Goal: Navigation & Orientation: Understand site structure

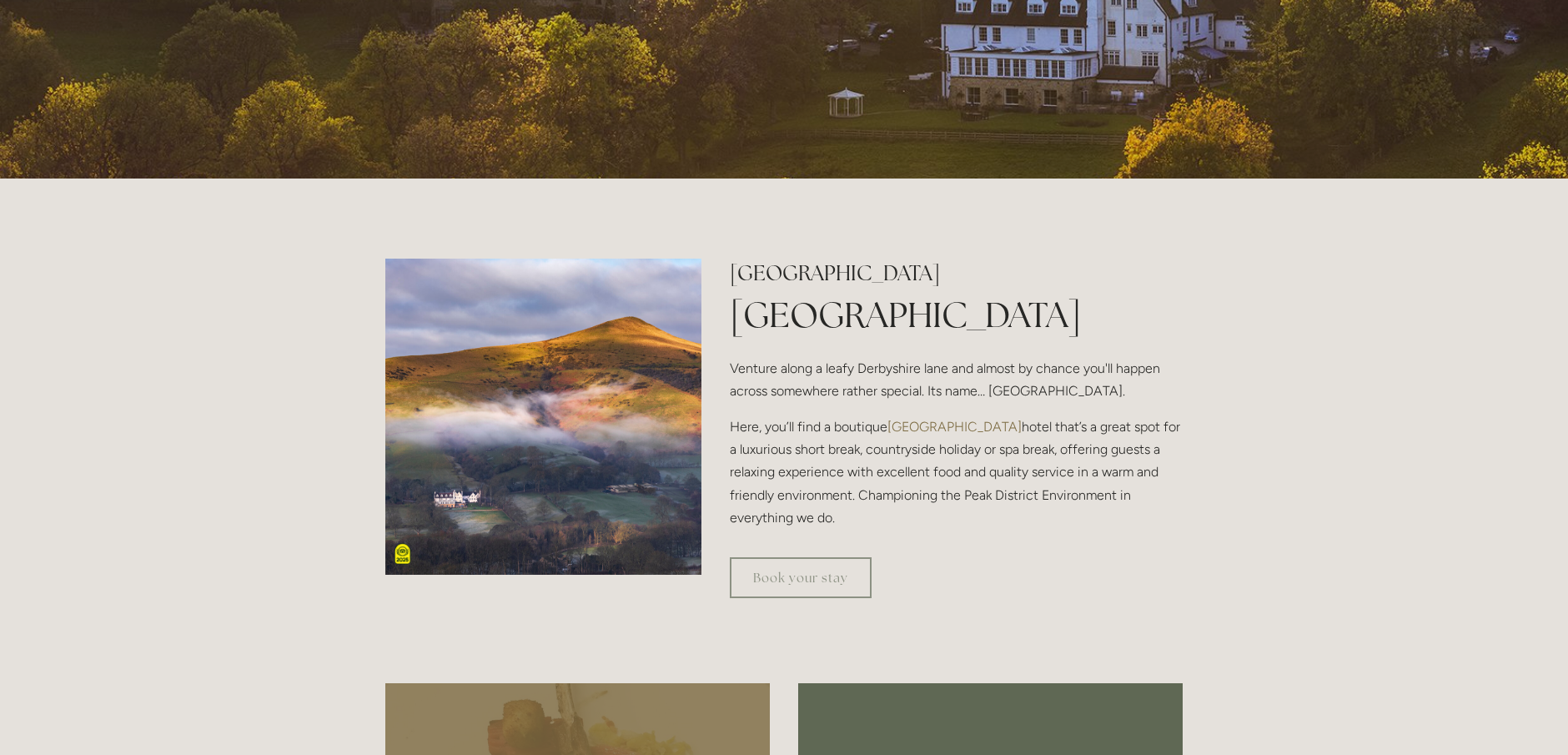
scroll to position [479, 0]
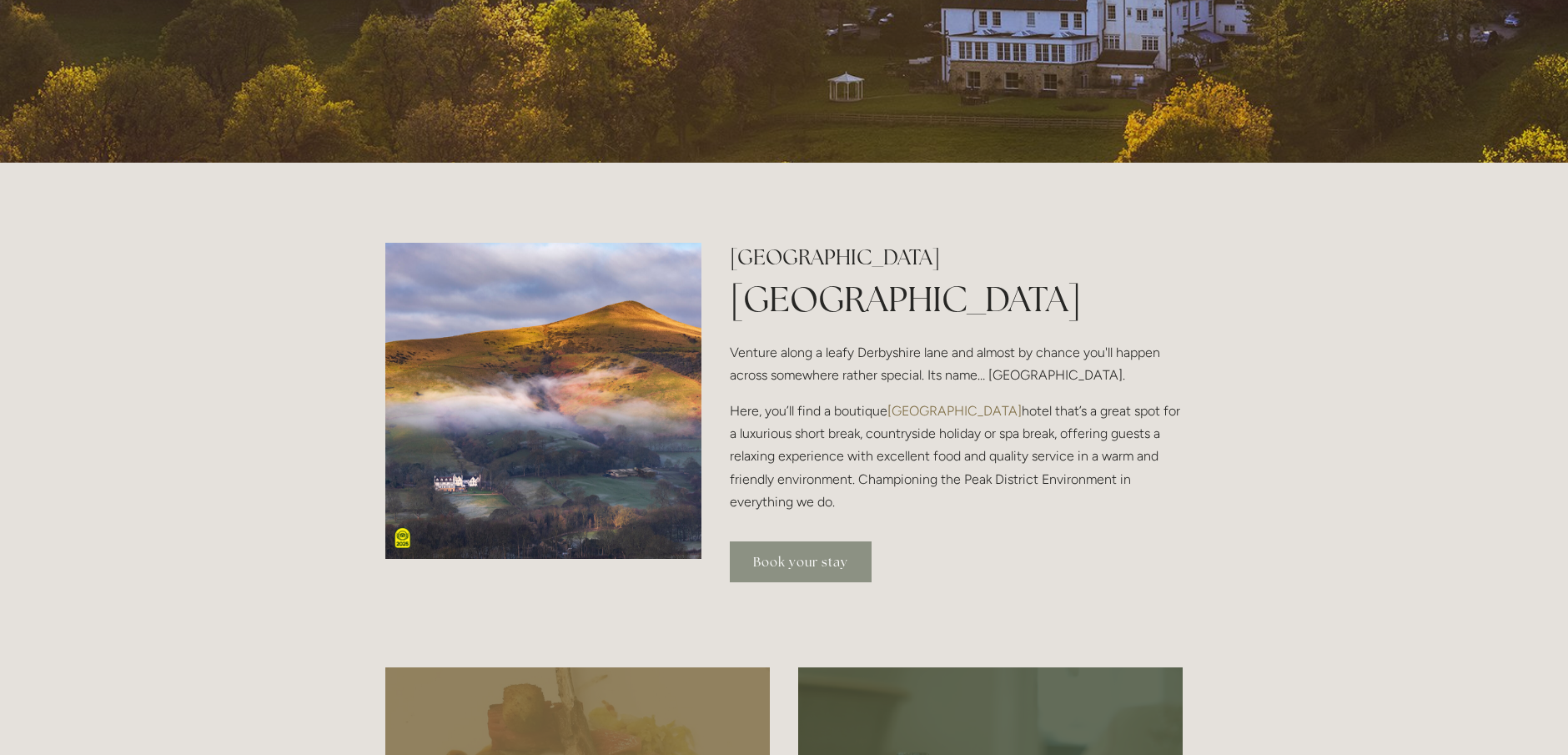
click at [775, 566] on link "Book your stay" at bounding box center [800, 561] width 142 height 41
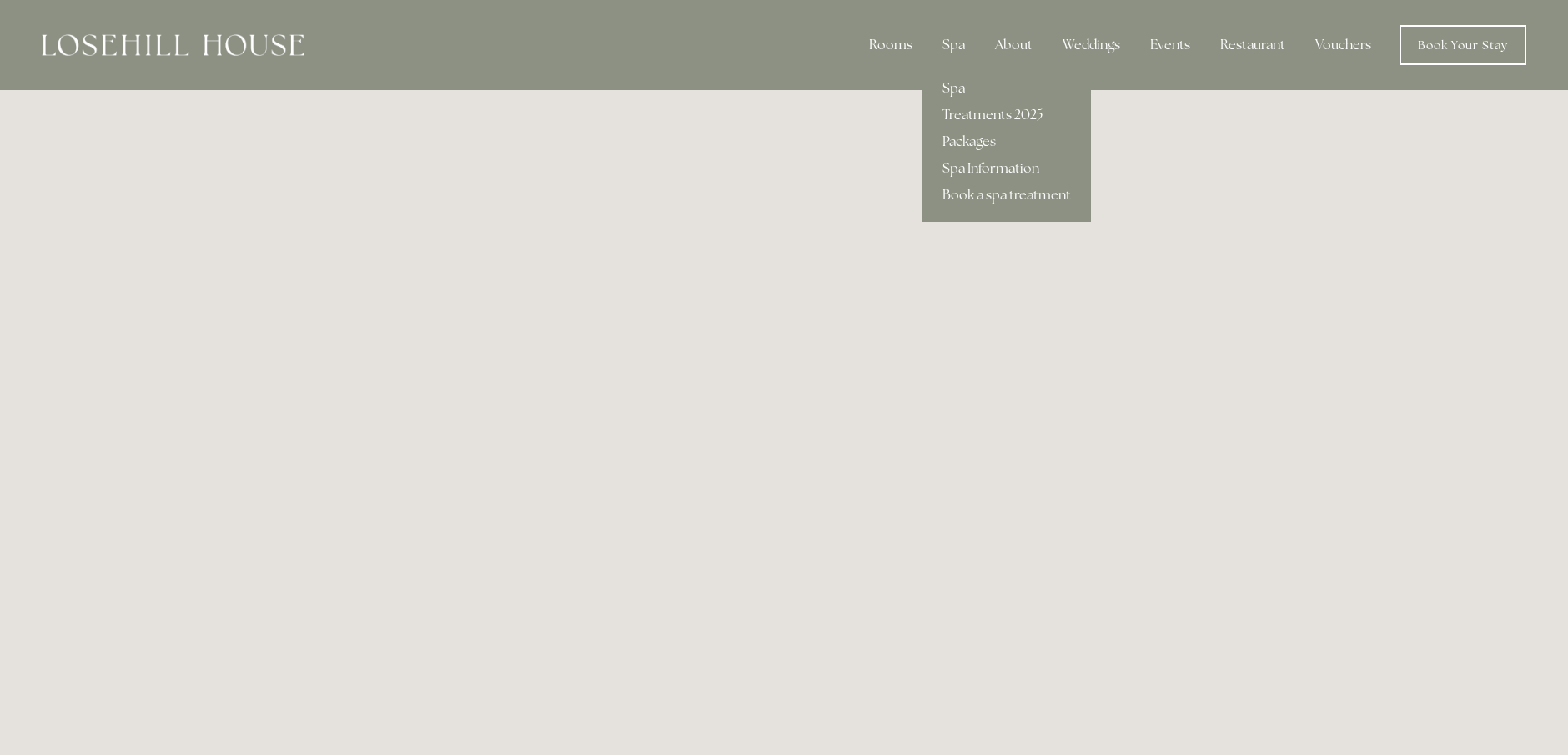
click at [962, 89] on link "Spa" at bounding box center [1006, 88] width 168 height 27
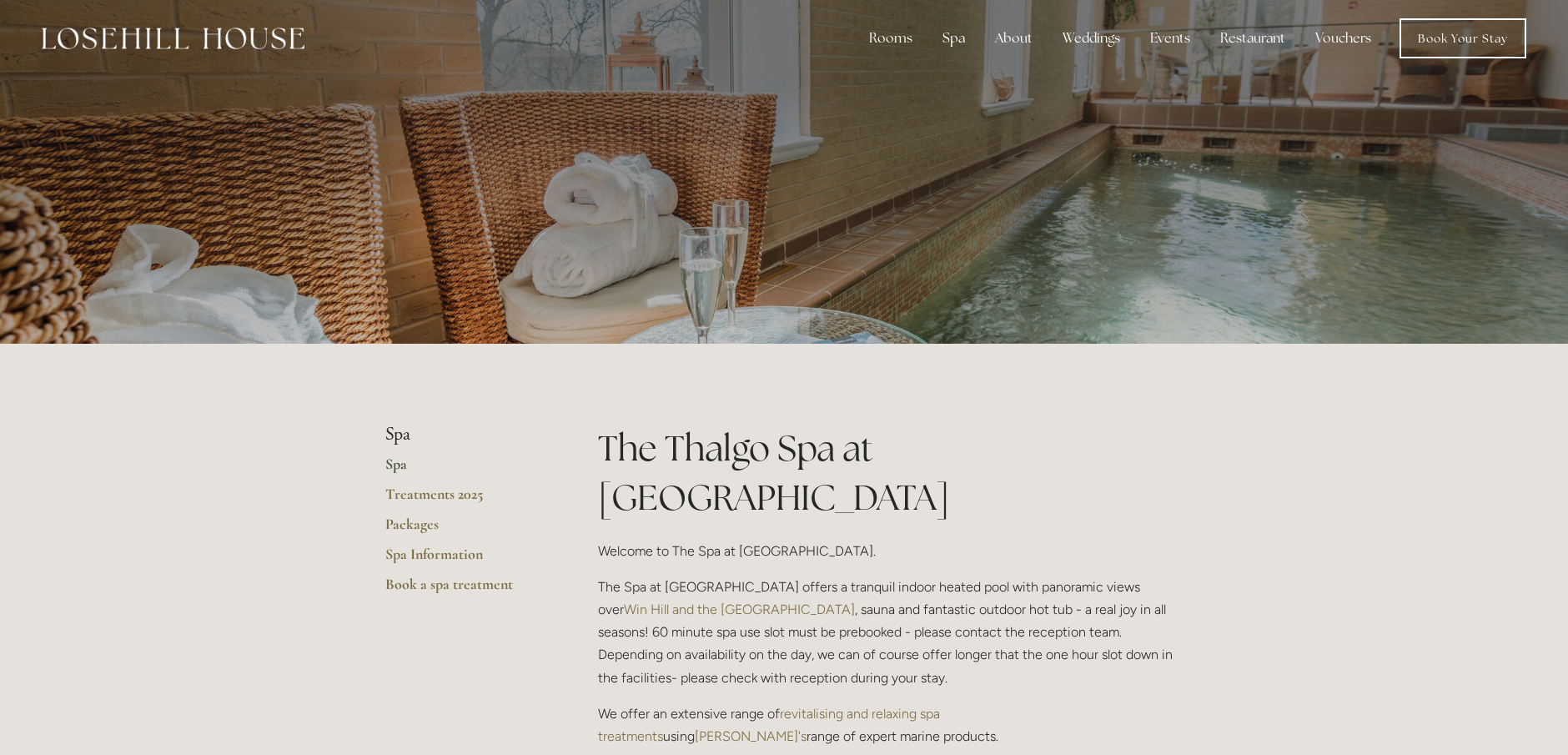
scroll to position [8, 0]
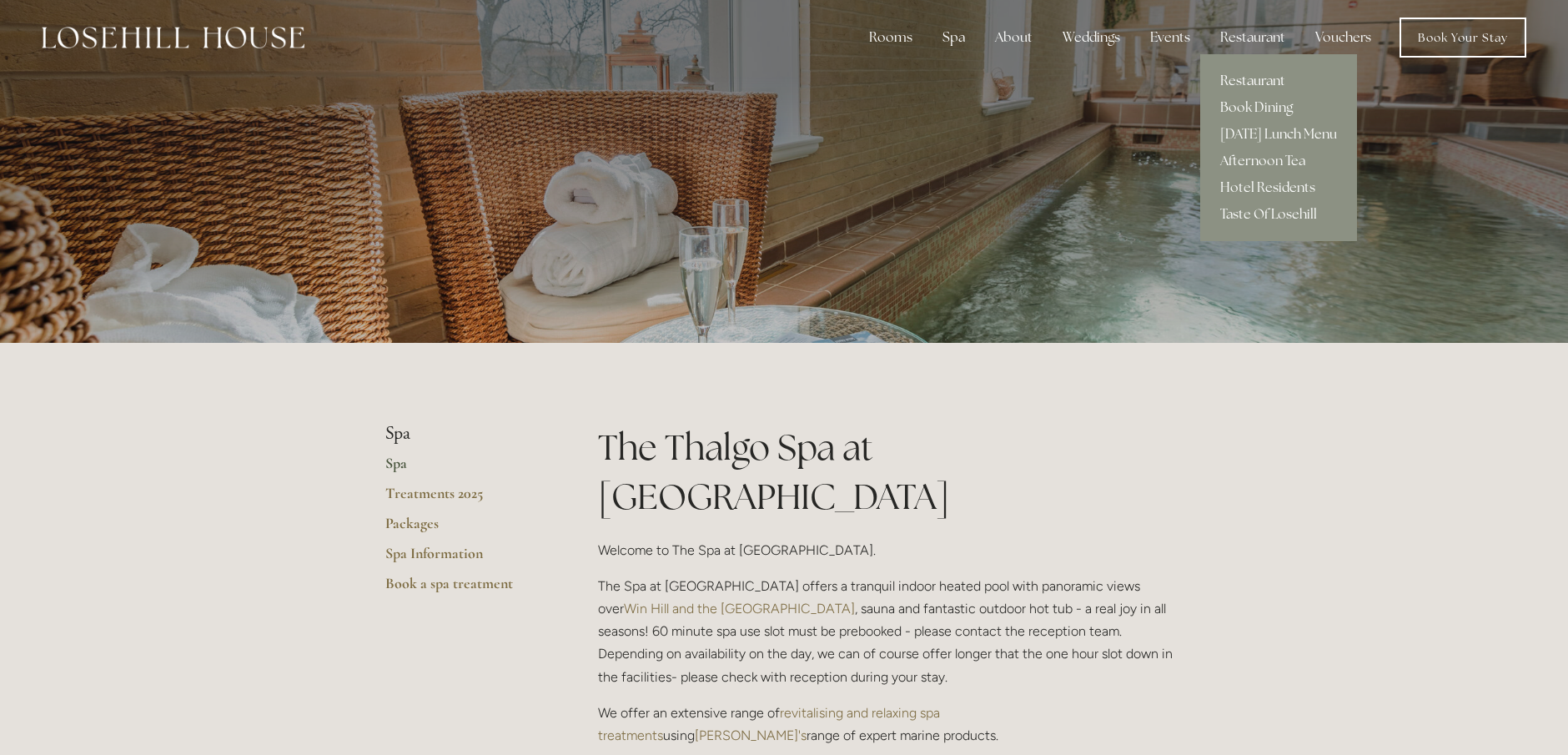
click at [1250, 80] on link "Restaurant" at bounding box center [1279, 81] width 157 height 27
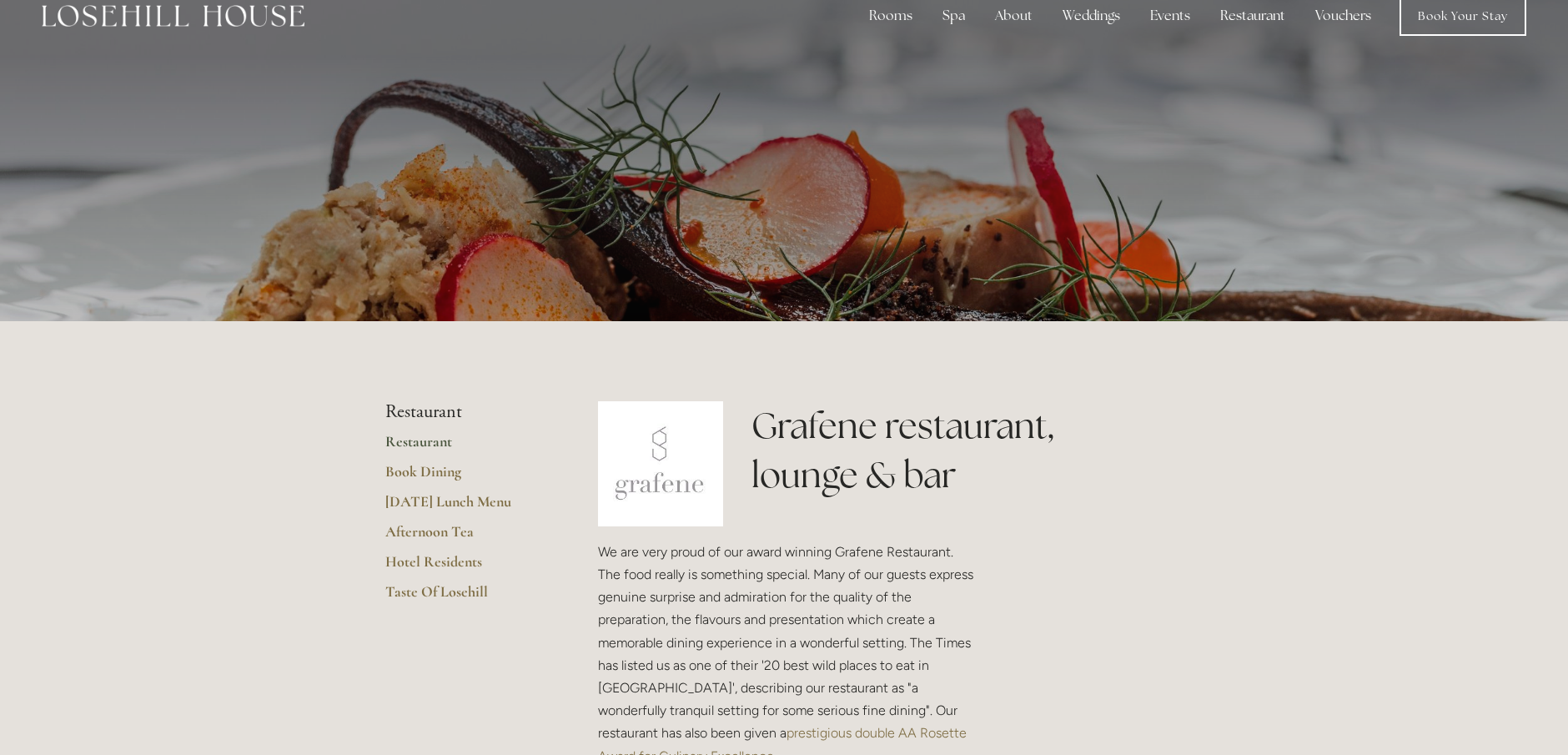
scroll to position [31, 0]
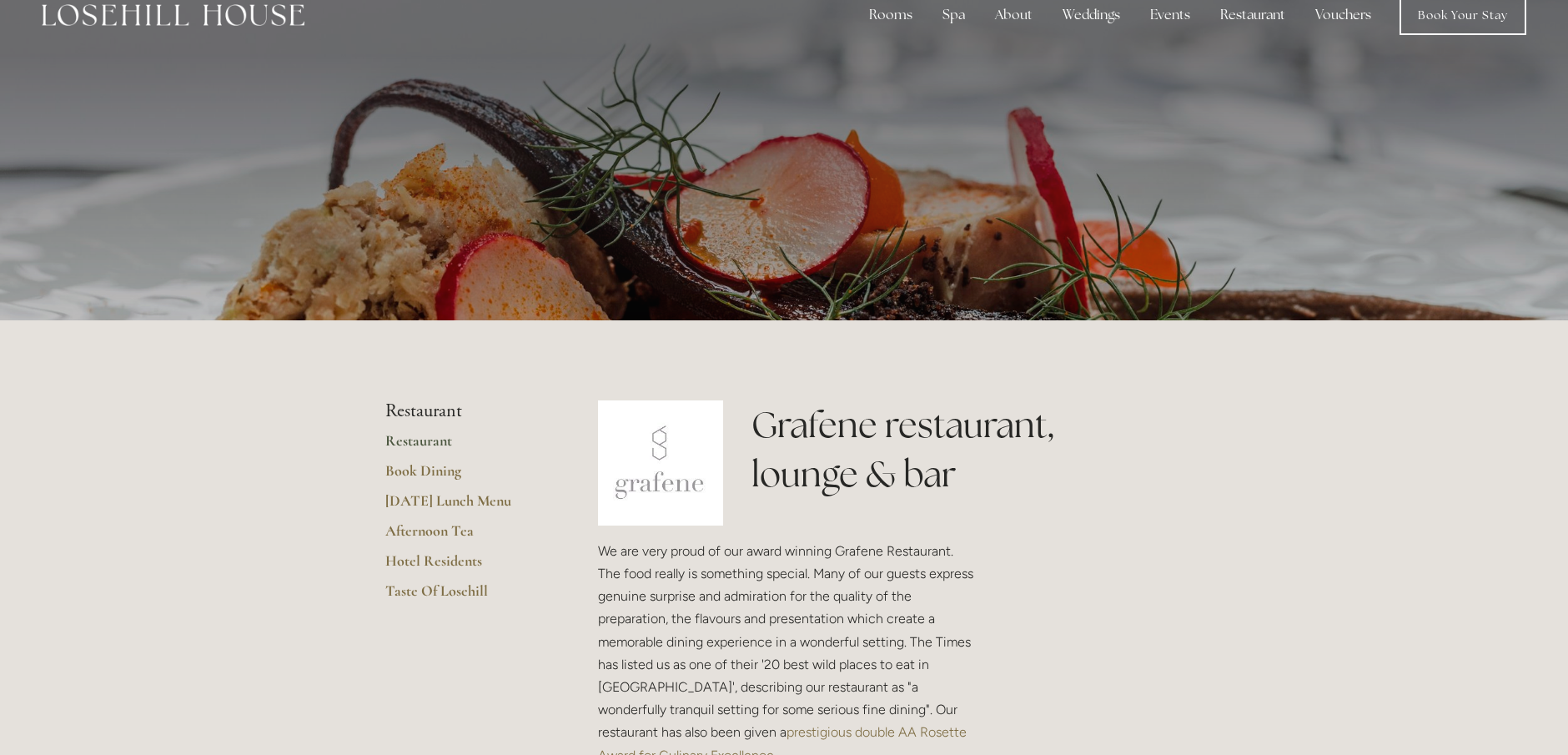
scroll to position [33, 0]
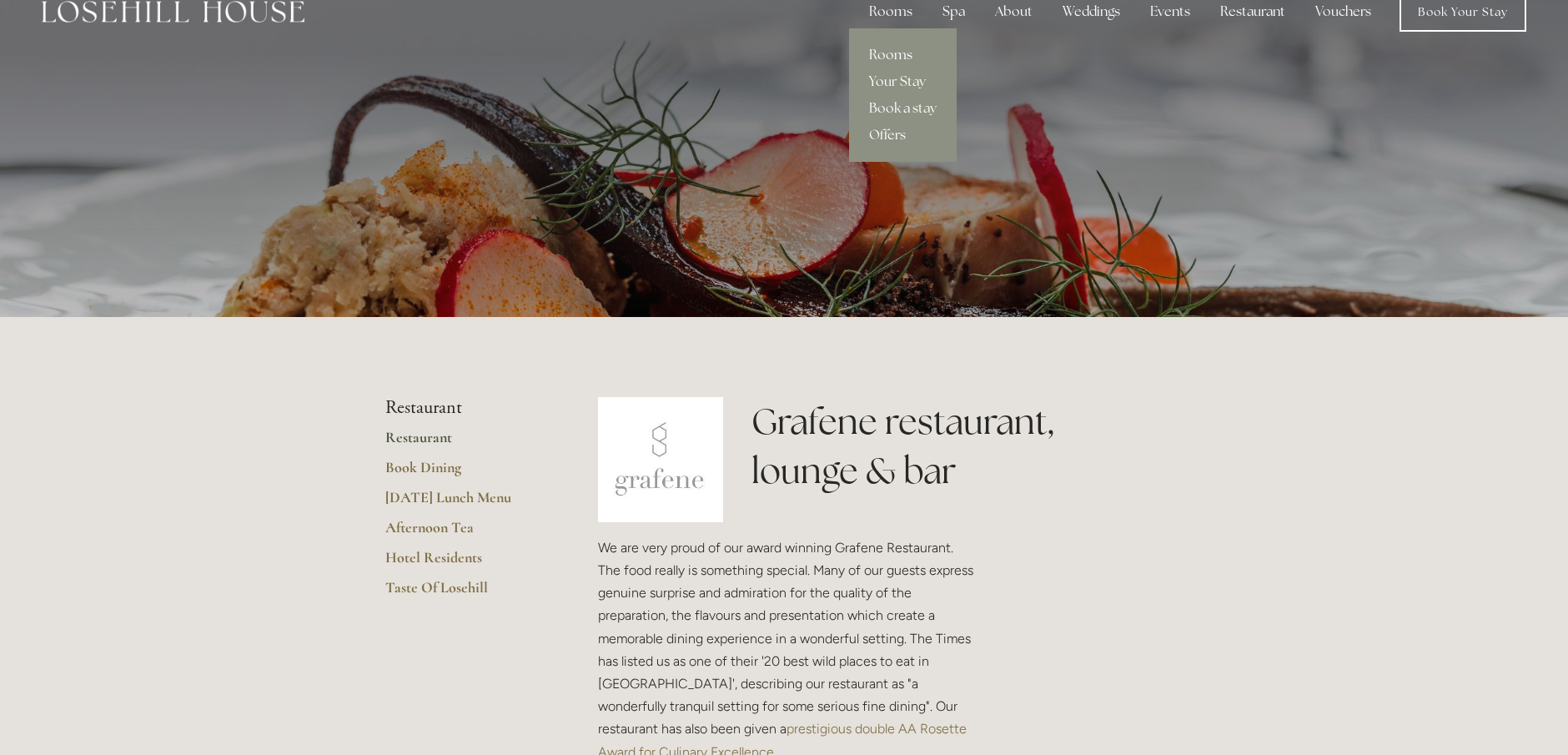
click at [893, 52] on link "Rooms" at bounding box center [902, 55] width 107 height 27
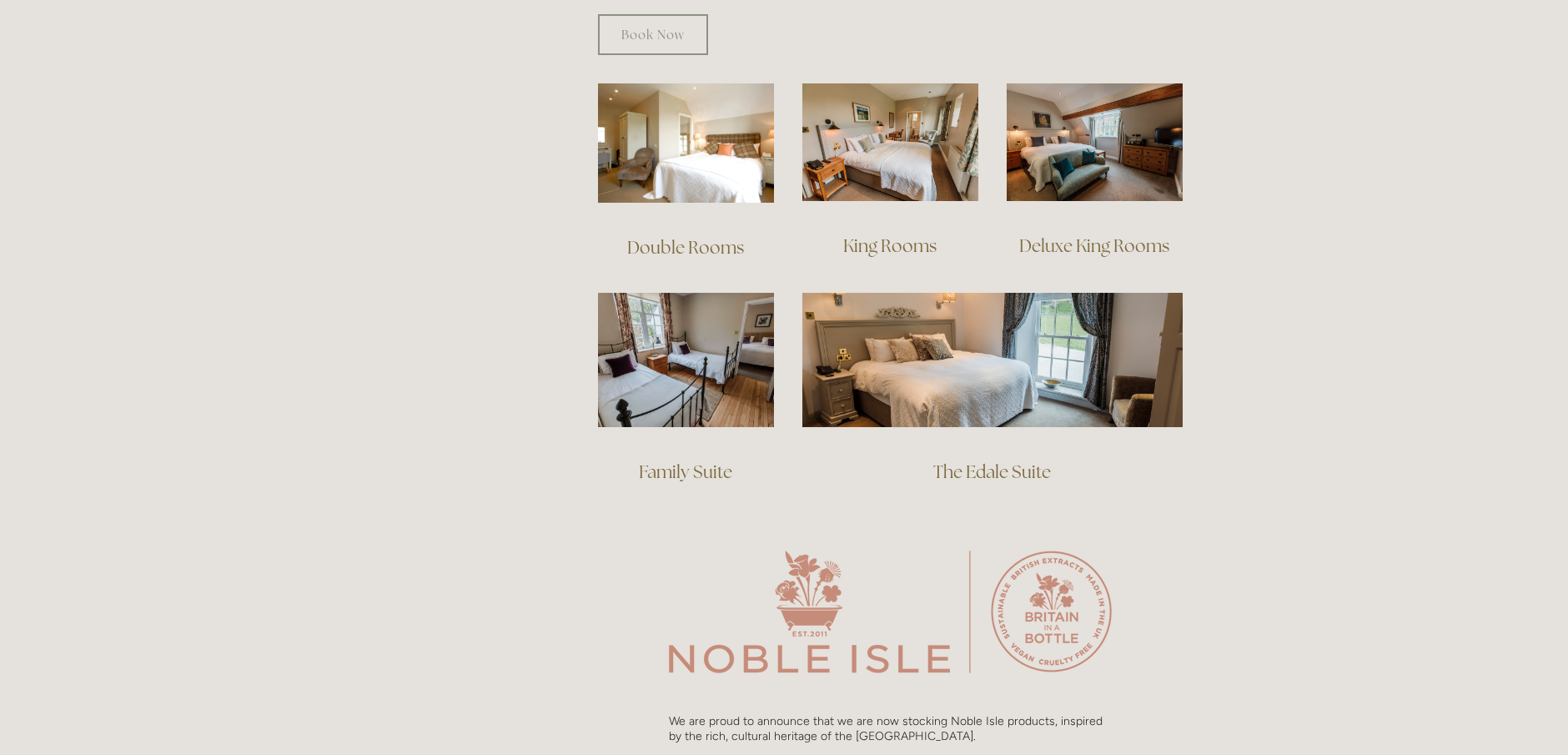
scroll to position [1144, 0]
